Goal: Task Accomplishment & Management: Use online tool/utility

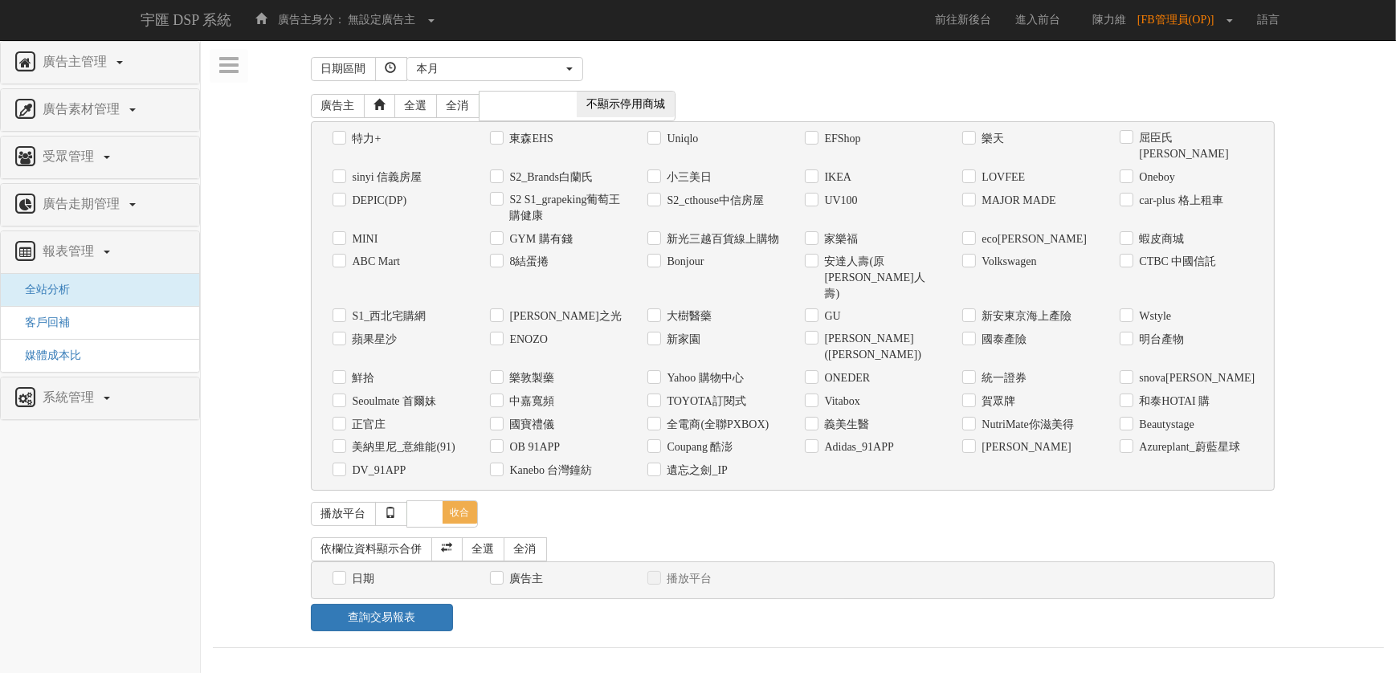
click at [729, 417] on label "全電商(全聯PXBOX)" at bounding box center [717, 425] width 106 height 16
click at [658, 419] on input "全電商(全聯PXBOX)" at bounding box center [653, 424] width 10 height 10
checkbox input "true"
click at [364, 571] on label "日期" at bounding box center [362, 579] width 27 height 16
click at [343, 574] on input "日期" at bounding box center [338, 579] width 10 height 10
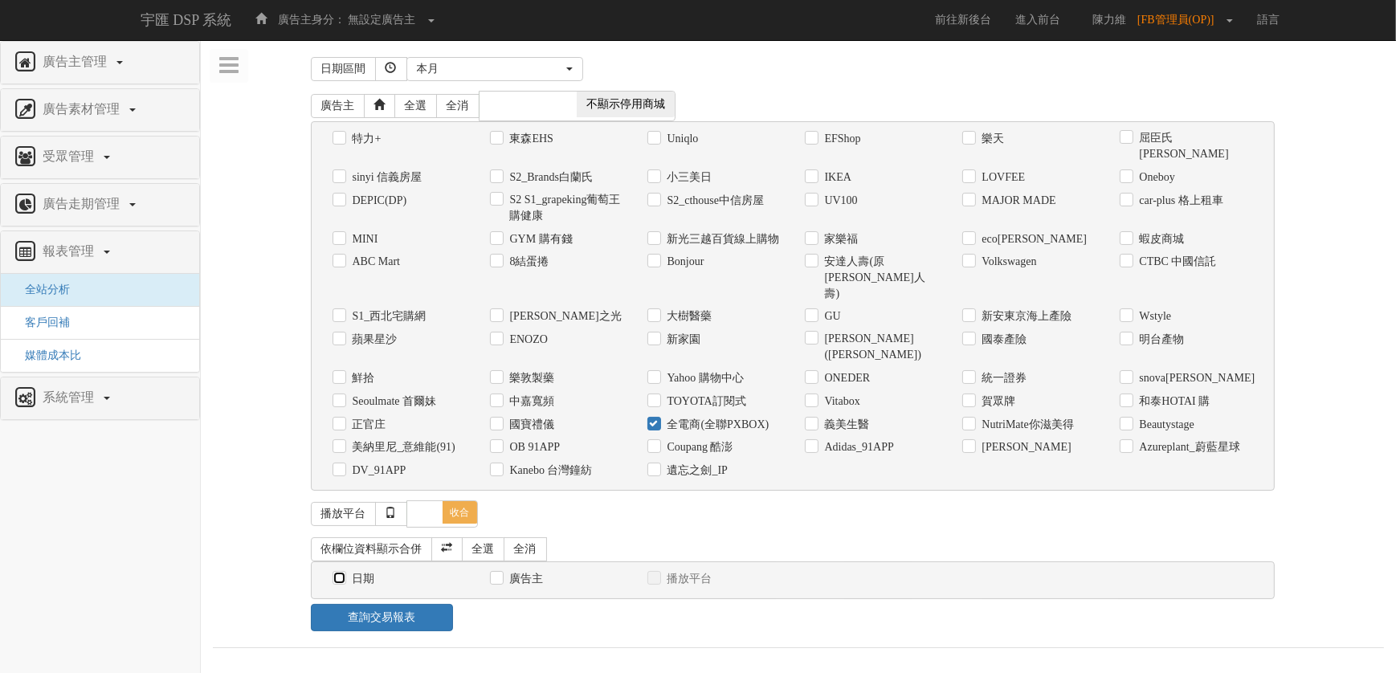
checkbox input "true"
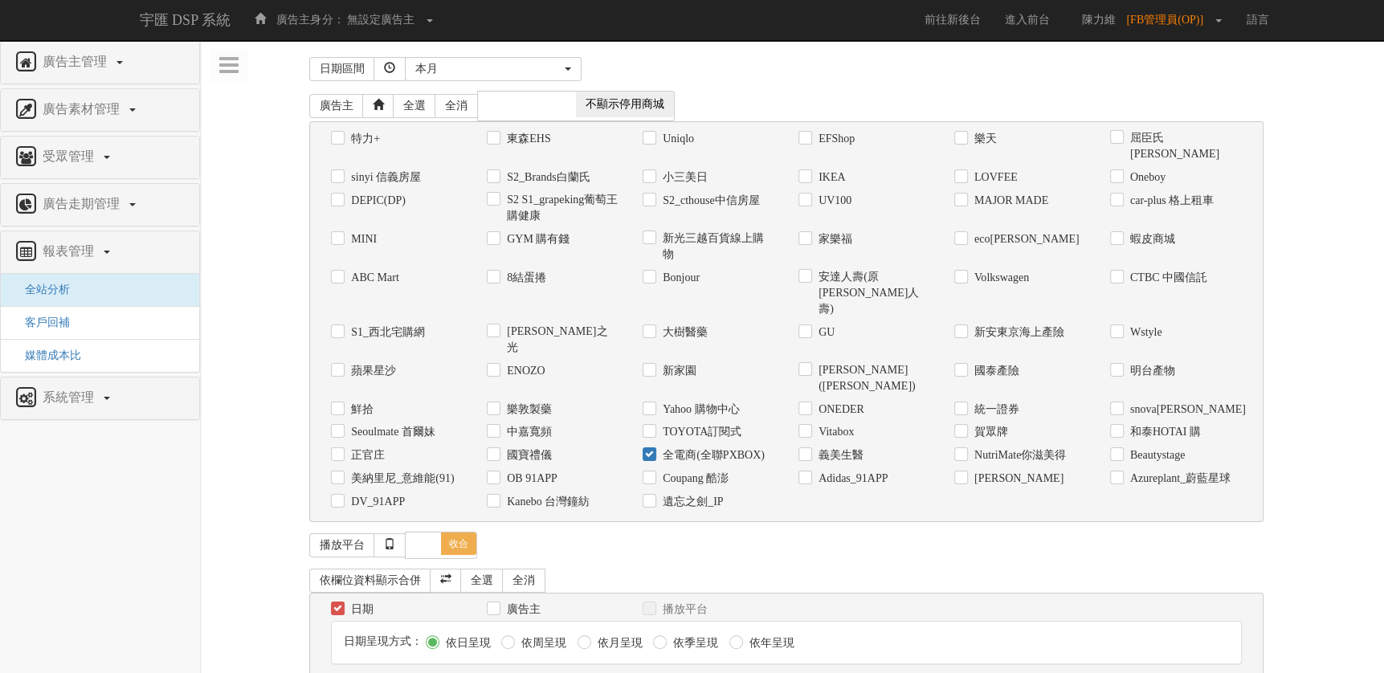
click at [552, 62] on div "本月" at bounding box center [488, 69] width 146 height 16
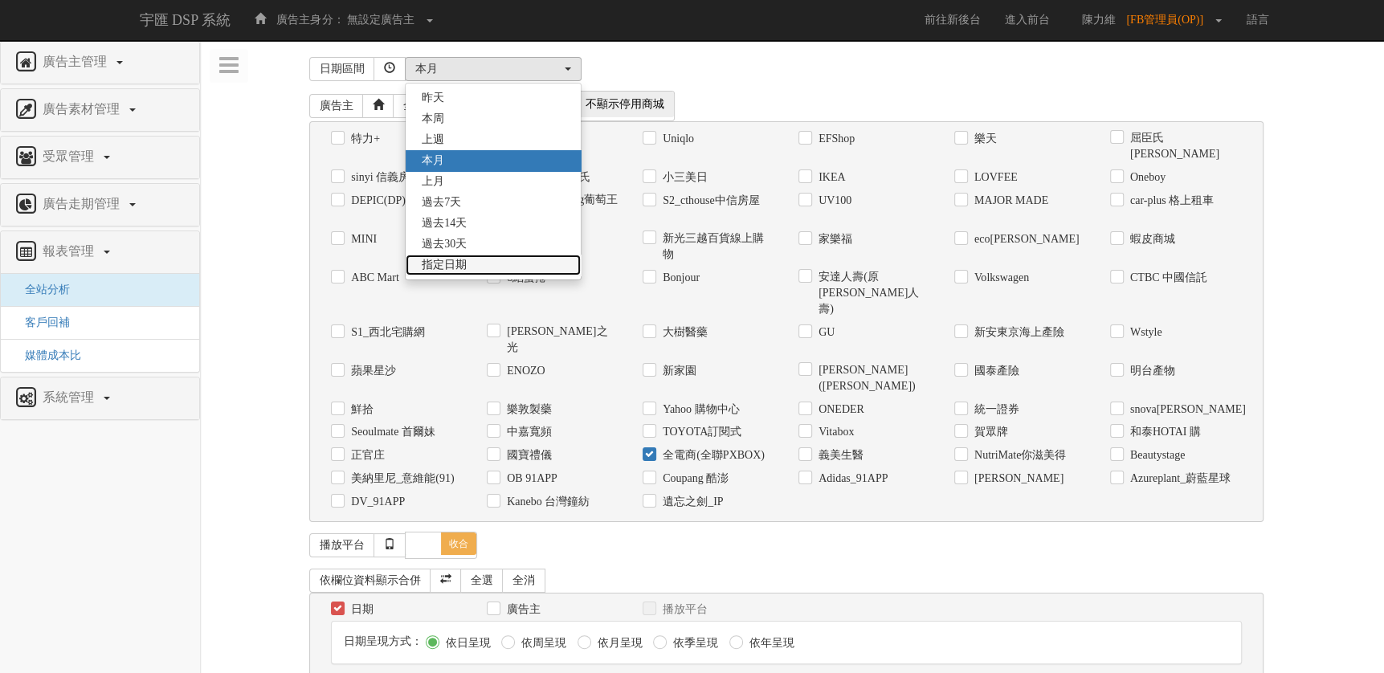
click at [556, 259] on link "指定日期" at bounding box center [493, 265] width 175 height 21
select select "Custom"
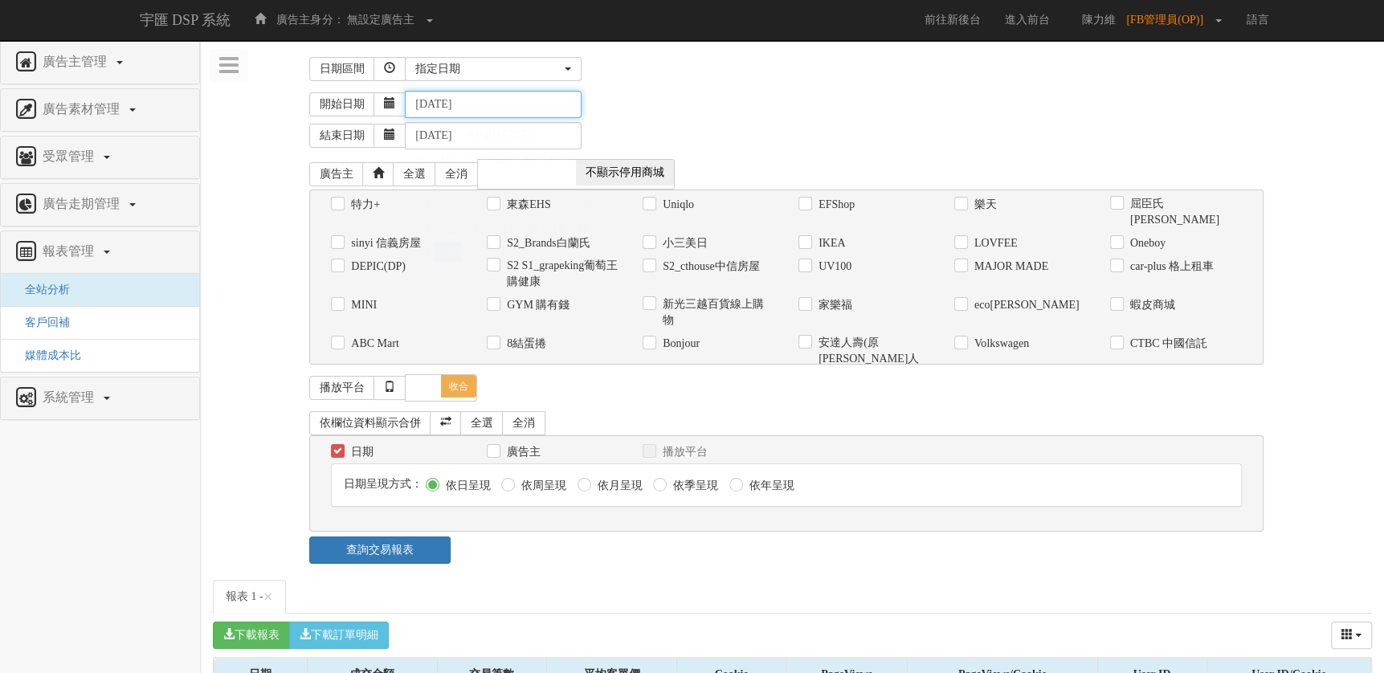
click at [493, 110] on input "[DATE]" at bounding box center [493, 104] width 177 height 27
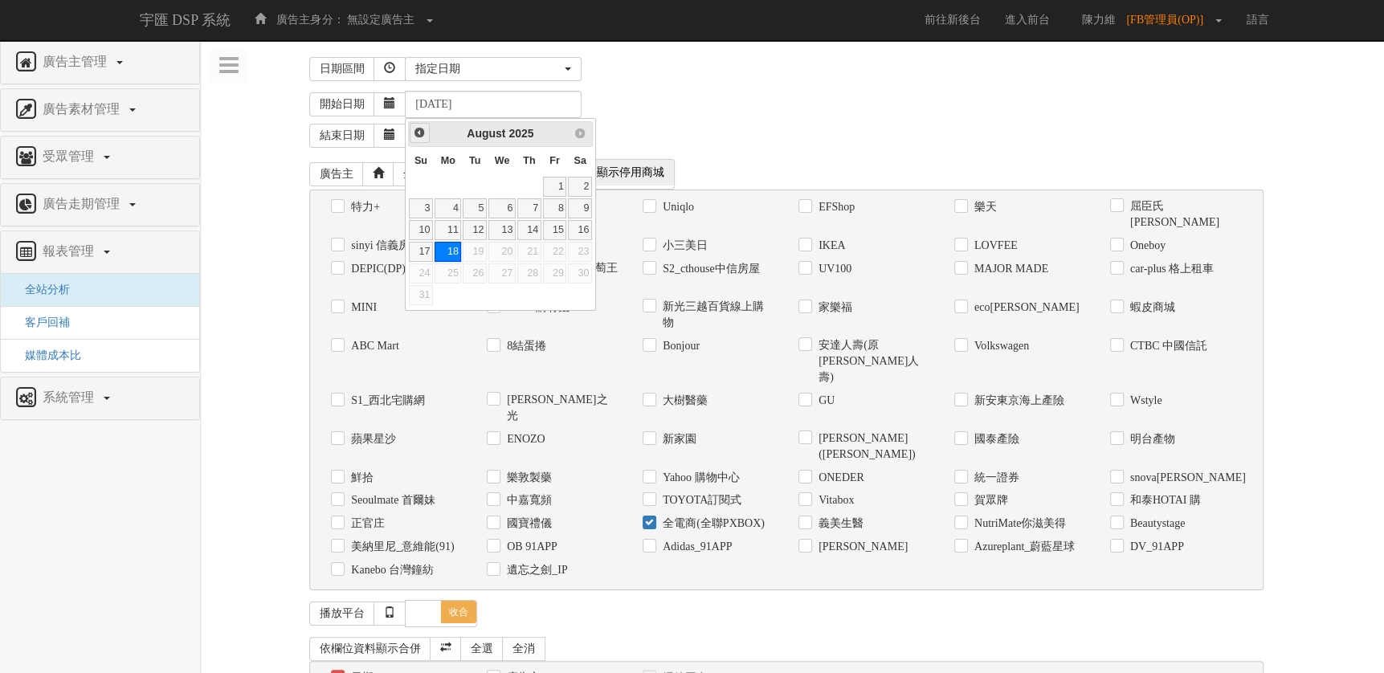
click at [422, 134] on span "Prev" at bounding box center [419, 132] width 13 height 13
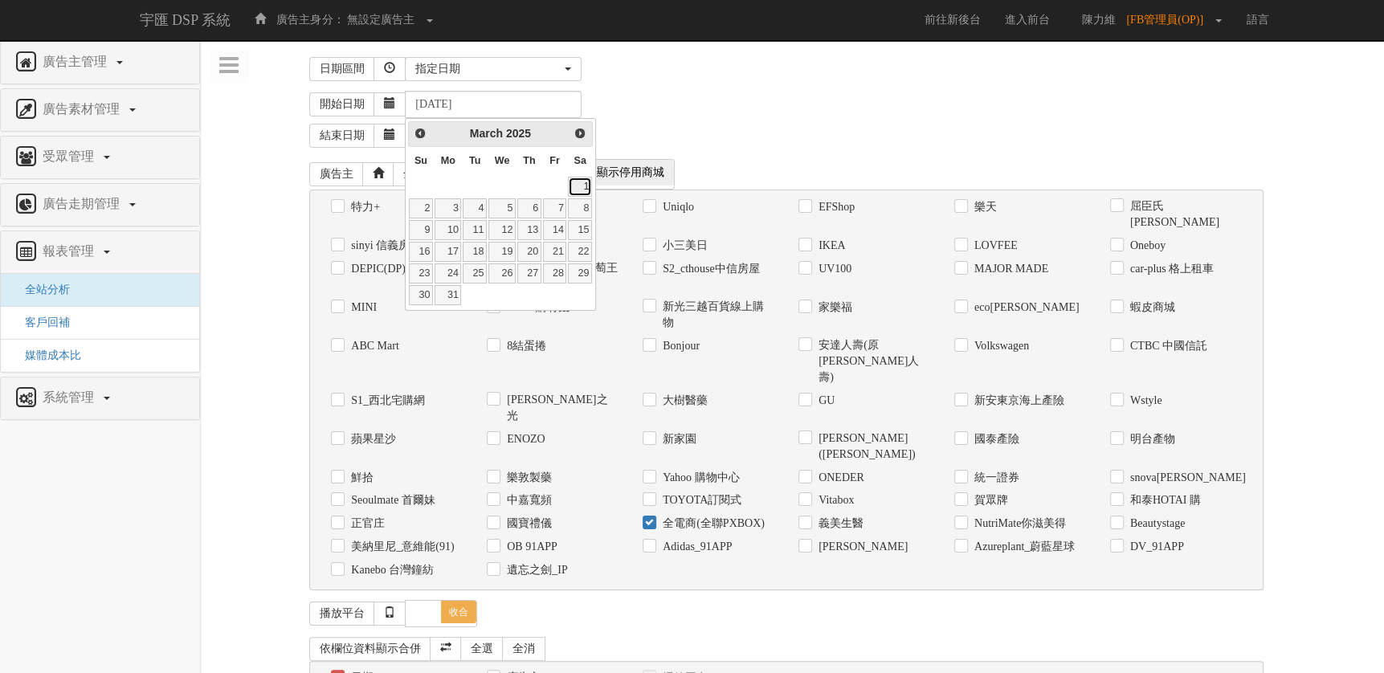
click at [583, 195] on link "1" at bounding box center [580, 187] width 24 height 20
type input "[DATE]"
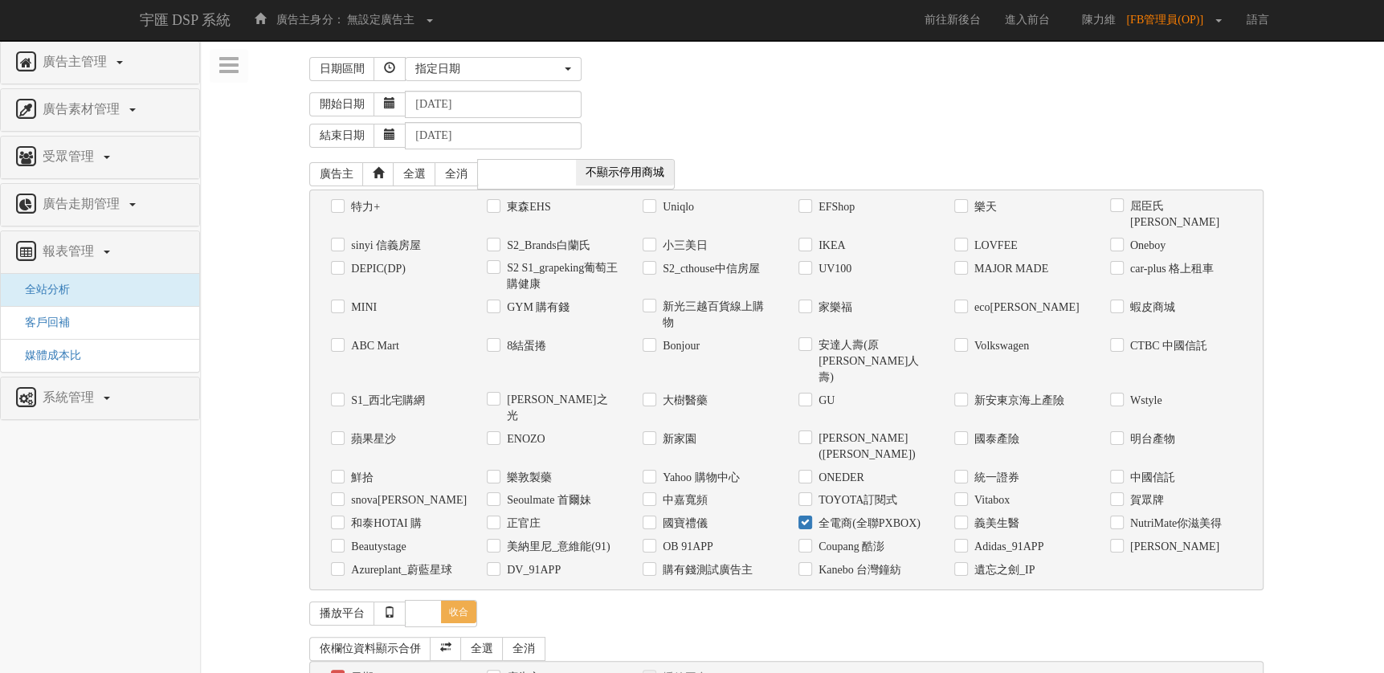
radio input "true"
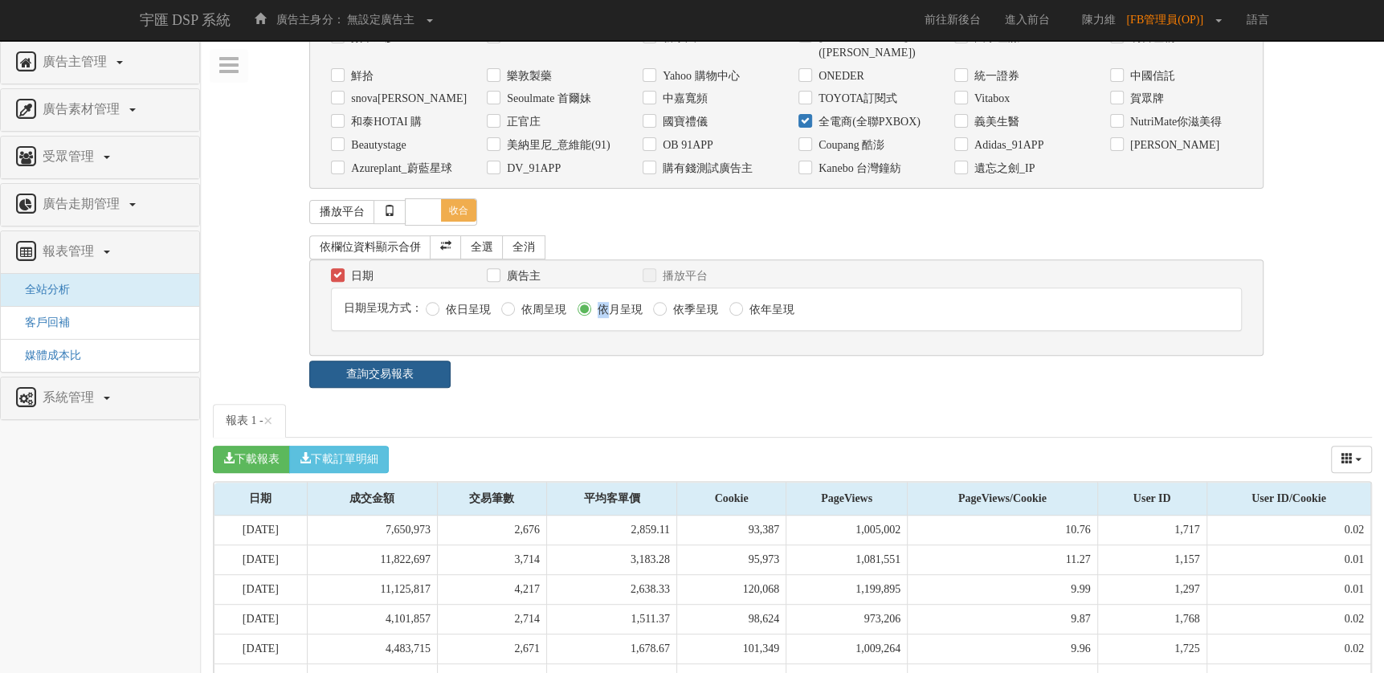
click at [427, 361] on link "查詢交易報表" at bounding box center [379, 374] width 141 height 27
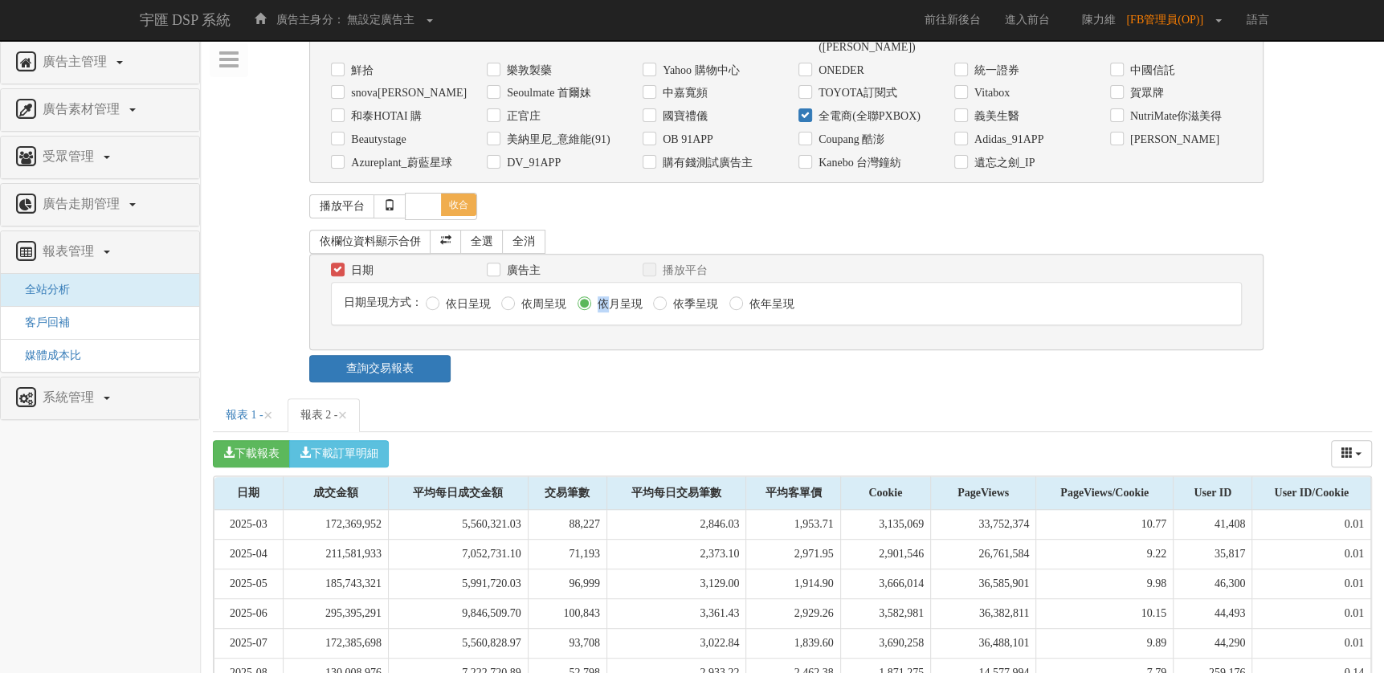
scroll to position [443, 0]
